Goal: Register for event/course

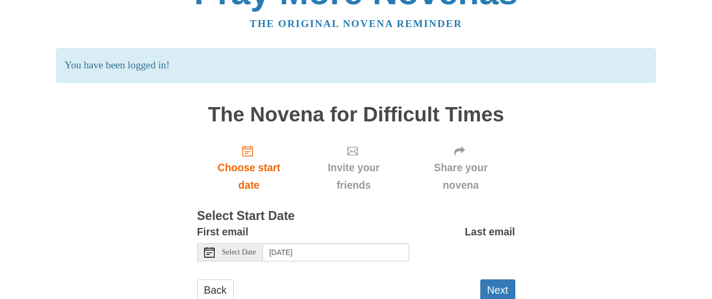
scroll to position [68, 0]
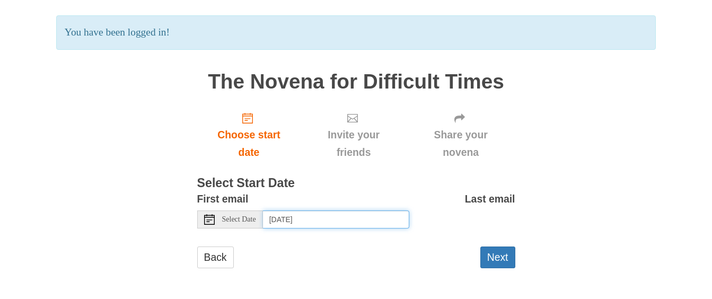
click at [354, 221] on input "[DATE]" at bounding box center [336, 219] width 146 height 18
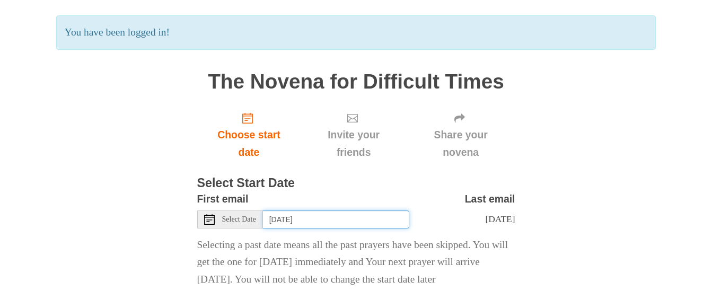
click at [364, 221] on input "[DATE]" at bounding box center [336, 219] width 146 height 18
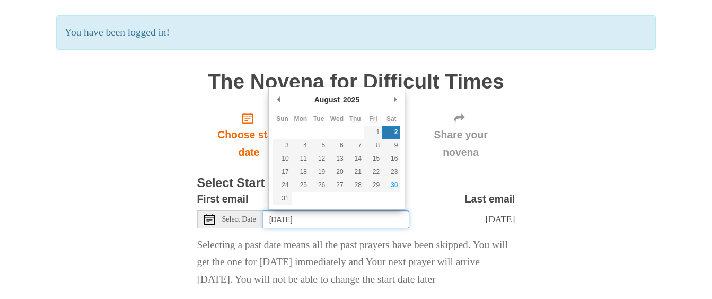
type input "[DATE]"
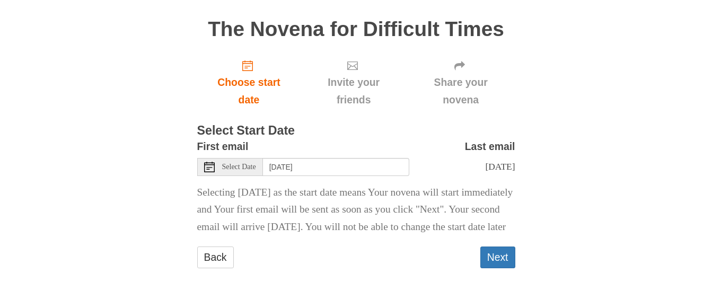
scroll to position [148, 0]
click at [498, 257] on button "Next" at bounding box center [497, 258] width 35 height 22
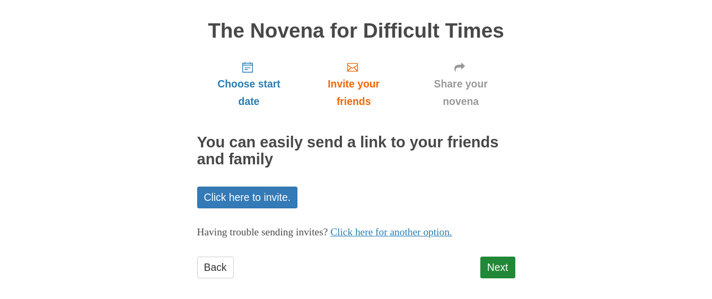
scroll to position [78, 0]
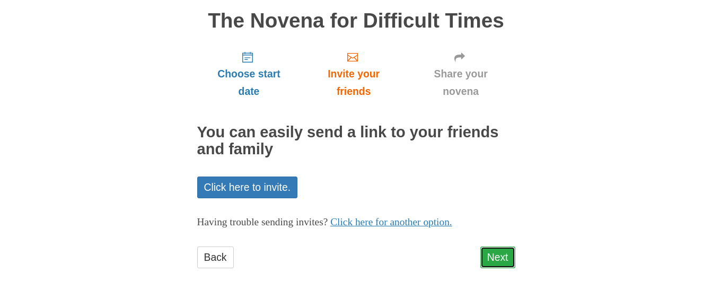
click at [501, 262] on link "Next" at bounding box center [497, 258] width 35 height 22
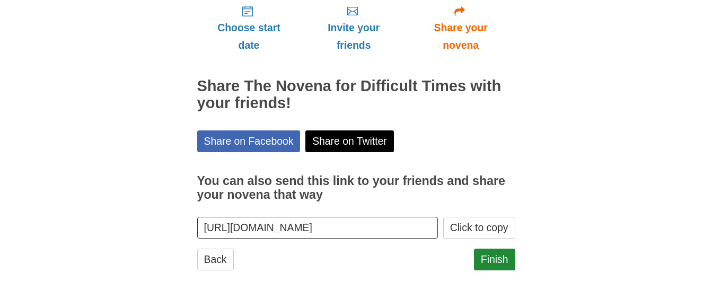
scroll to position [127, 0]
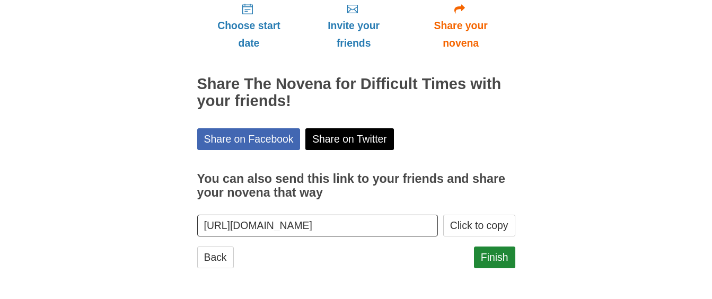
click at [492, 266] on link "Finish" at bounding box center [494, 258] width 41 height 22
